Goal: Find specific page/section

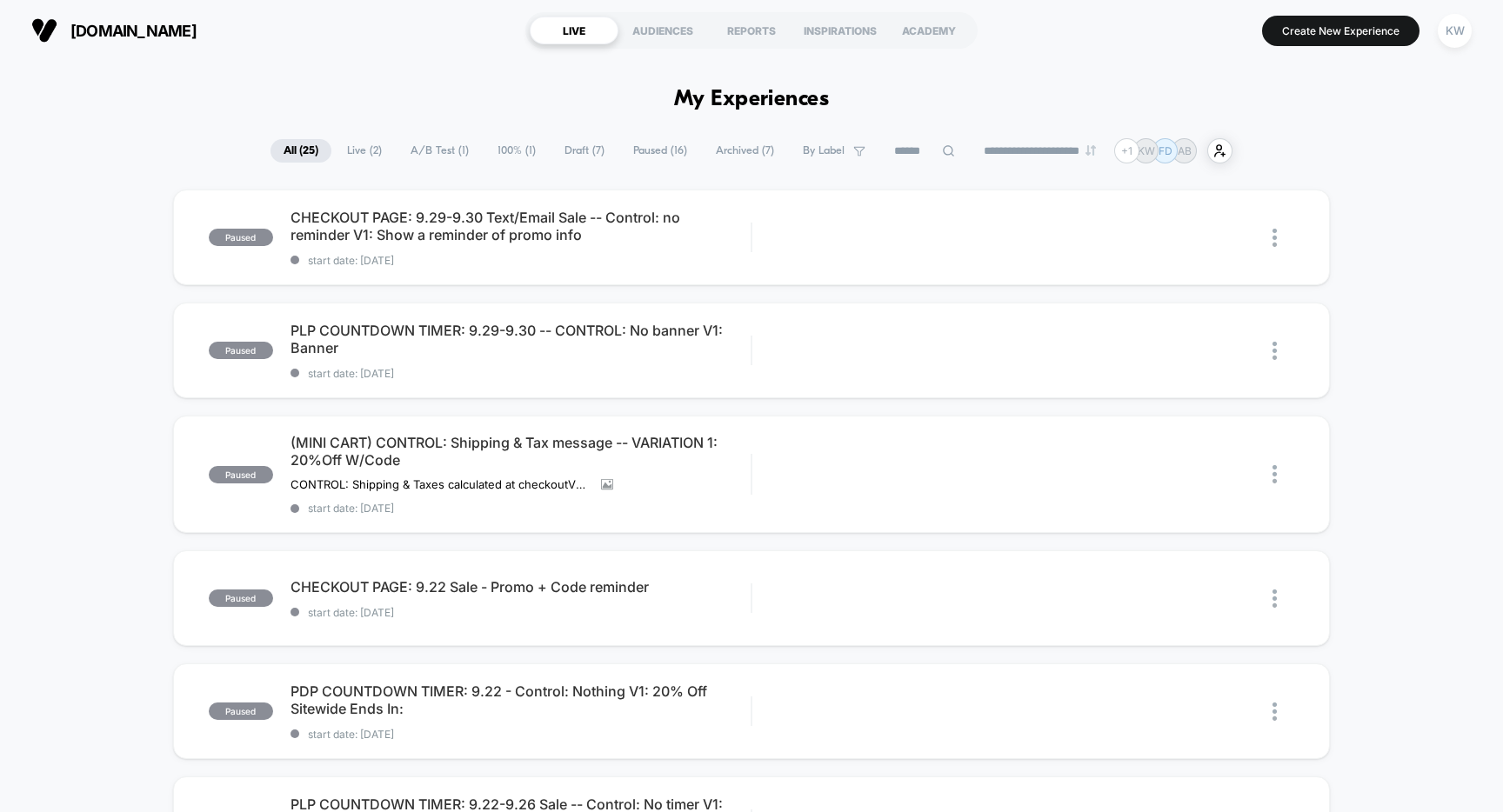
click at [361, 150] on span "Live ( 2 )" at bounding box center [364, 150] width 61 height 23
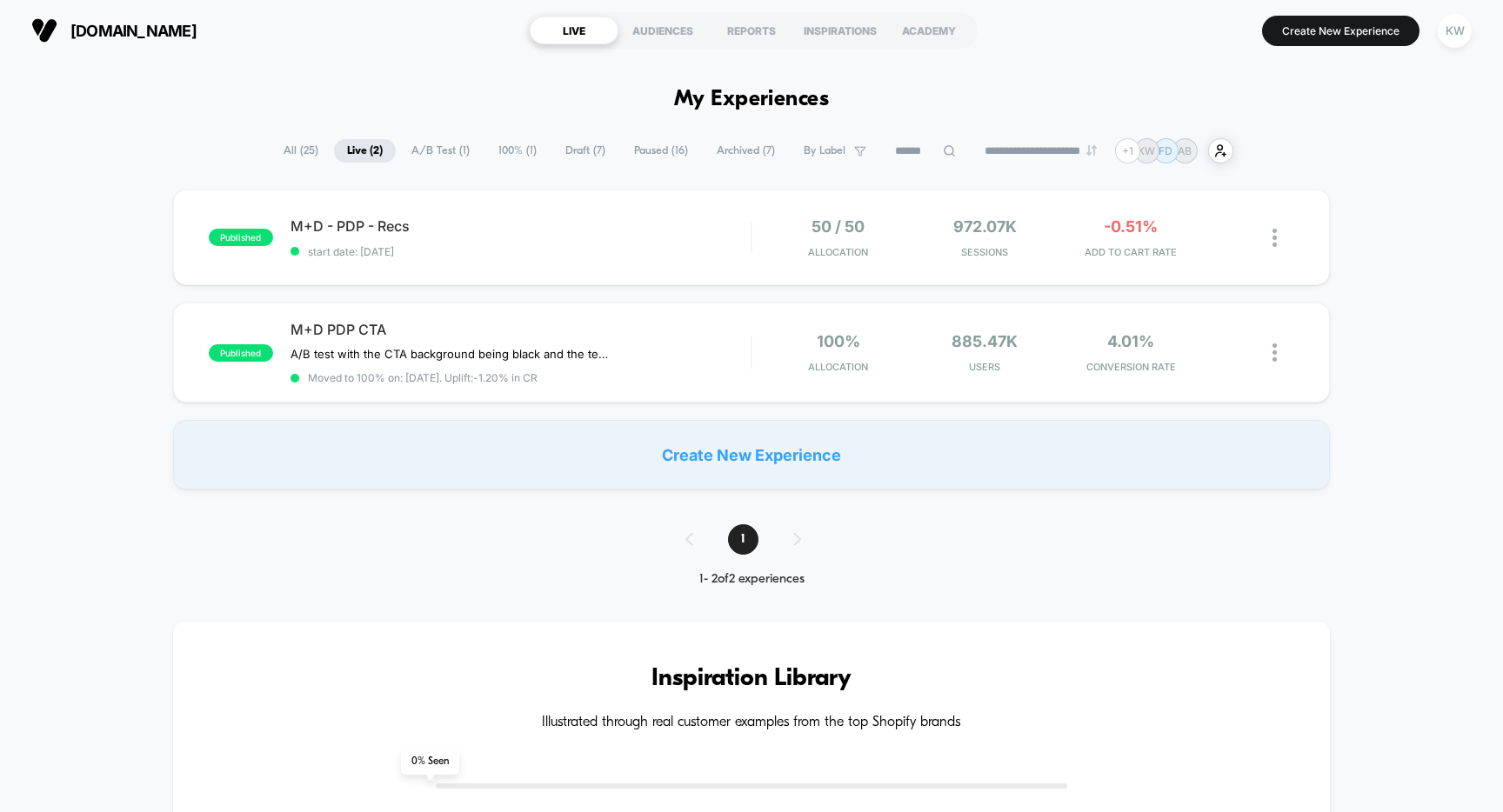
click at [437, 155] on span "A/B Test ( 1 )" at bounding box center [440, 150] width 84 height 23
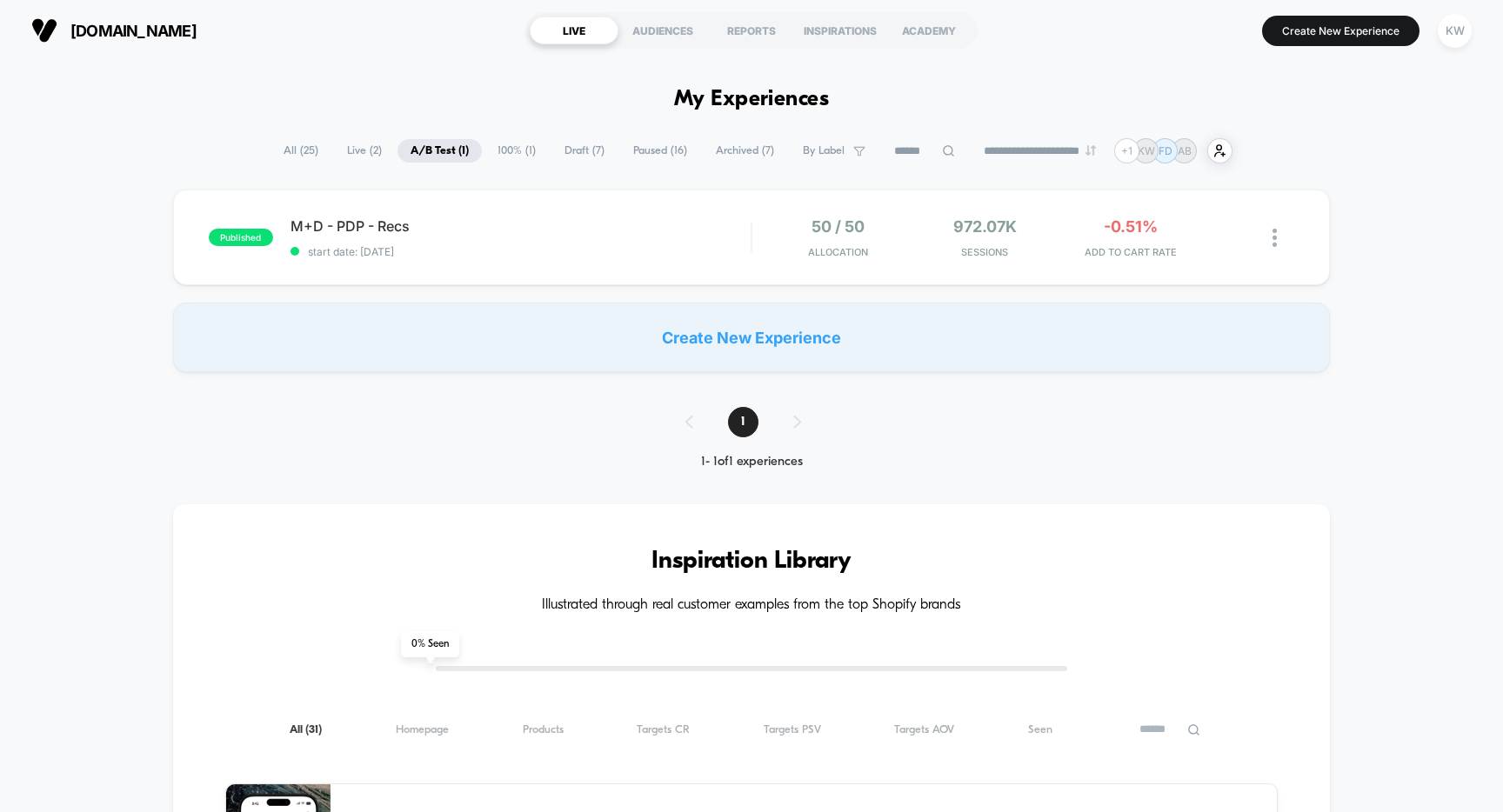
click at [507, 155] on span "100% ( 1 )" at bounding box center [516, 150] width 65 height 23
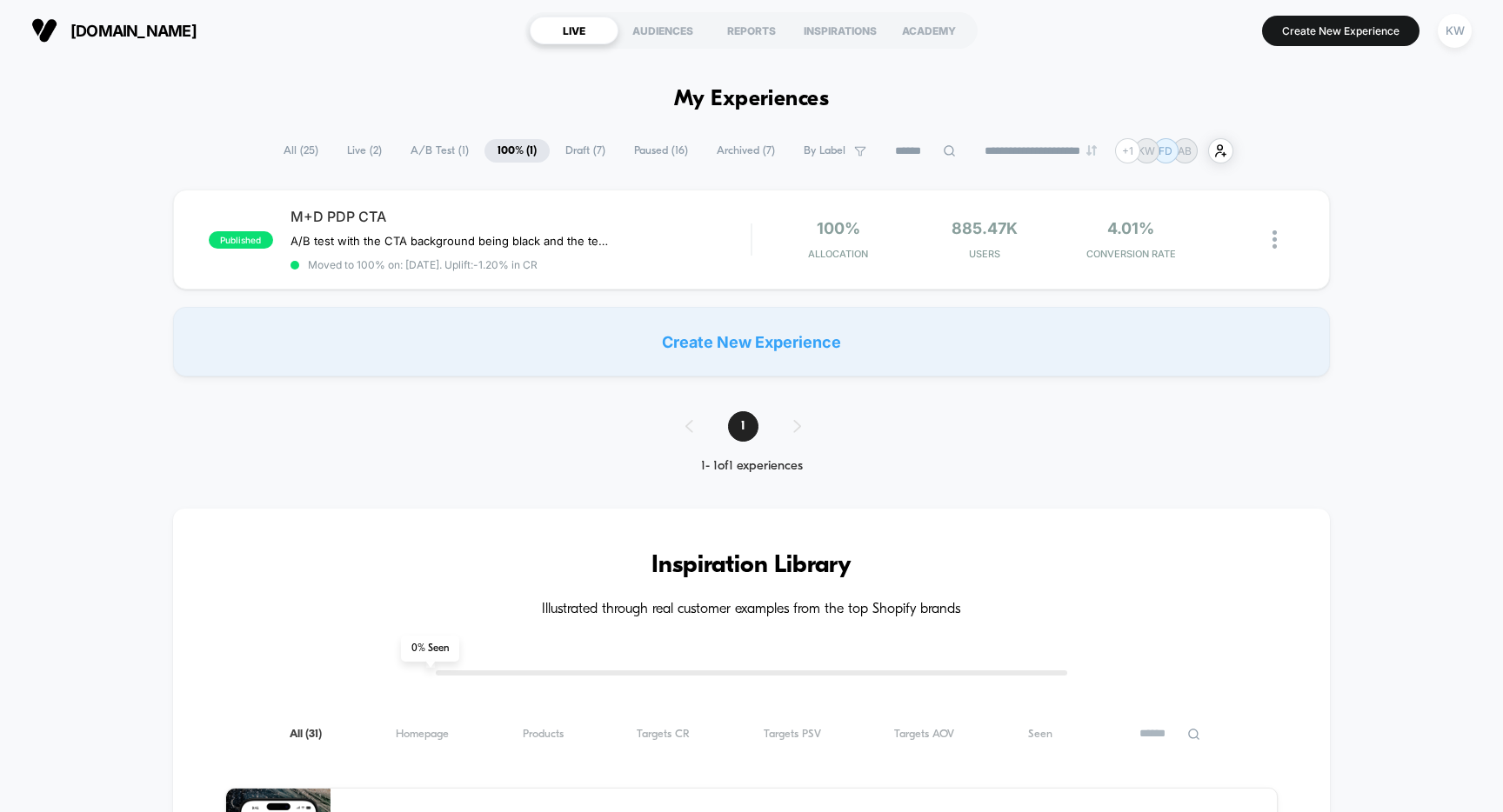
click at [568, 156] on span "Draft ( 7 )" at bounding box center [585, 150] width 67 height 23
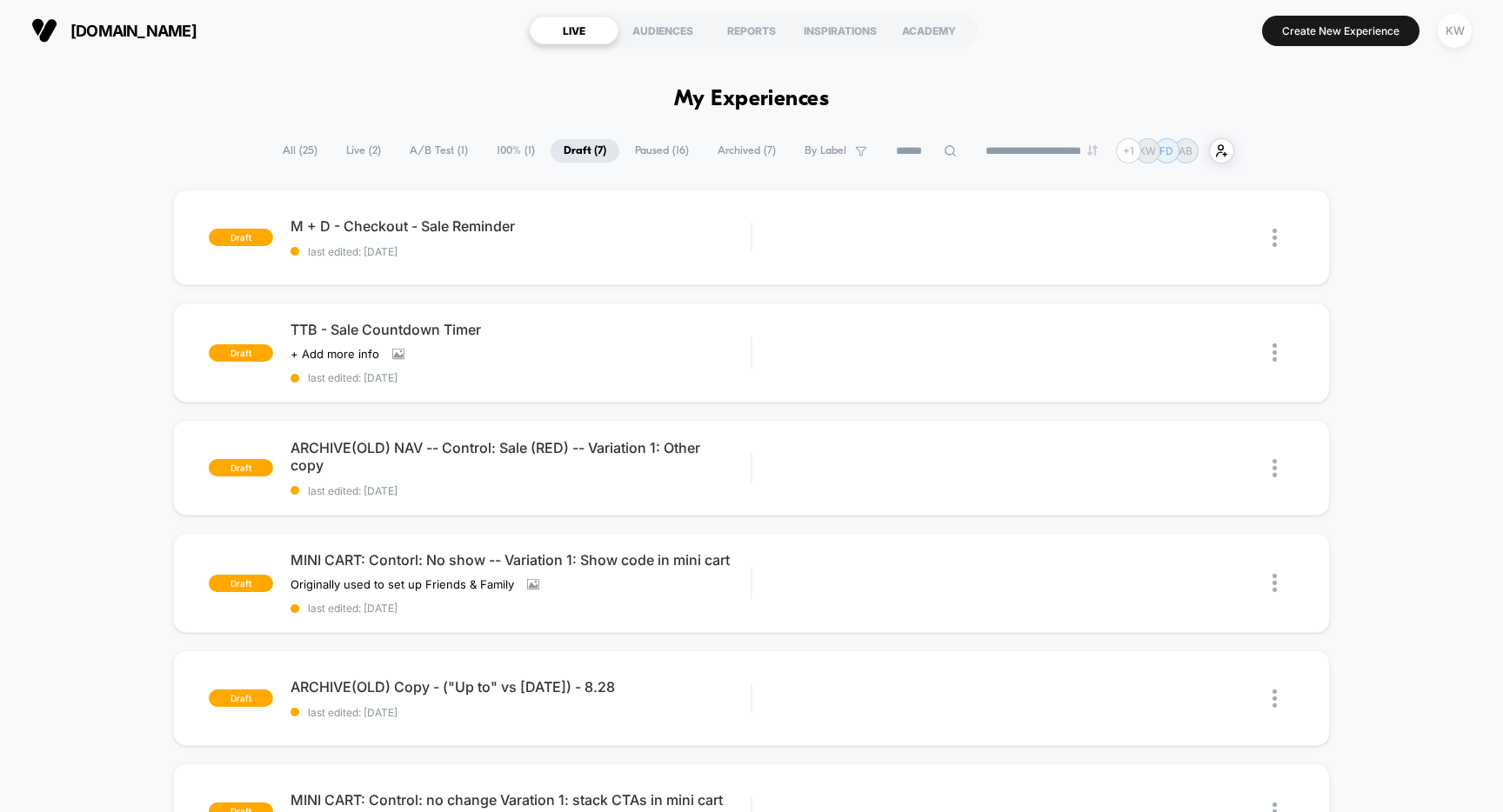
click at [297, 161] on span "All ( 25 )" at bounding box center [300, 150] width 61 height 23
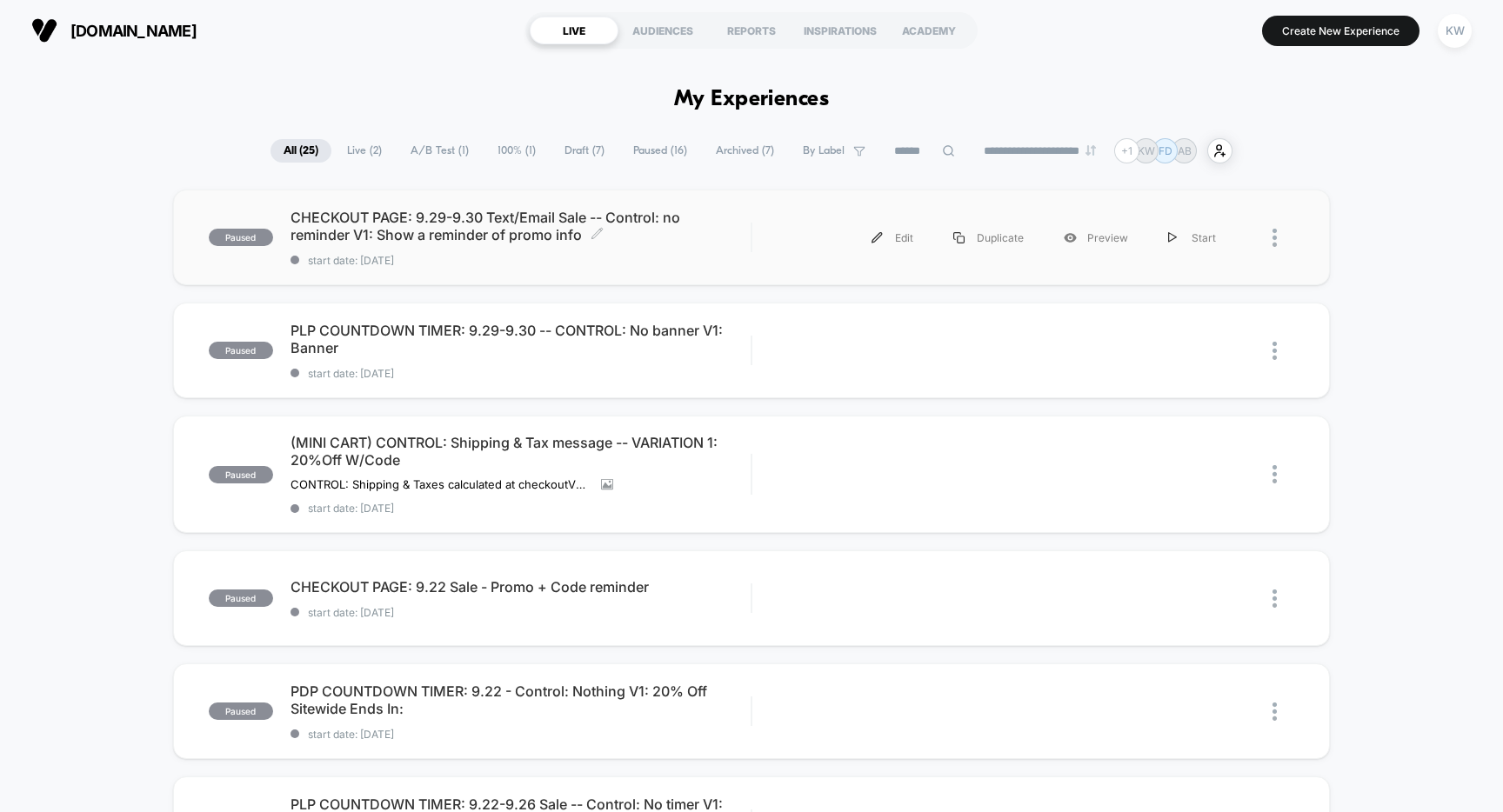
click at [712, 240] on span "CHECKOUT PAGE: 9.29-9.30 Text/Email Sale -- Control: no reminder V1: Show a rem…" at bounding box center [521, 226] width 461 height 35
